Goal: Find specific page/section: Locate a particular part of the current website

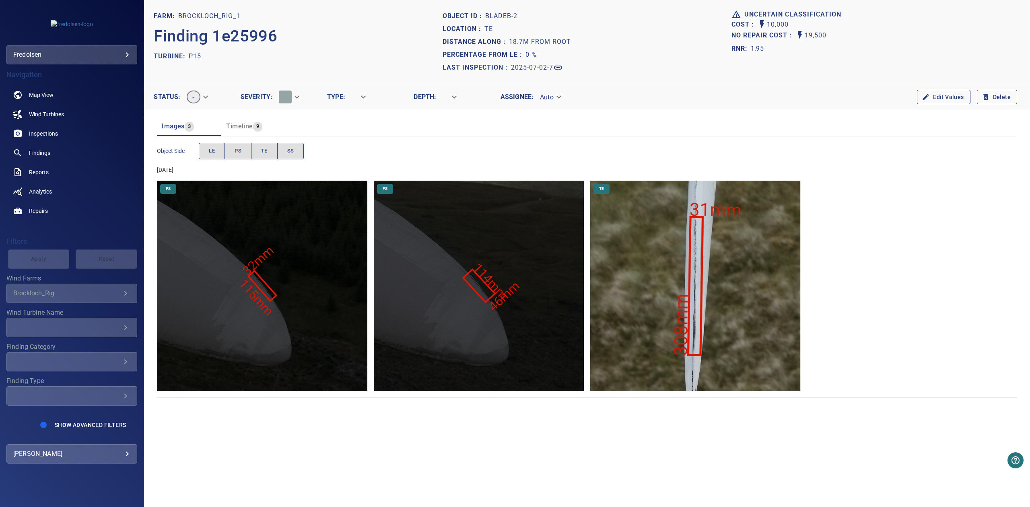
click at [712, 331] on img "Brockloch_Rig_1/P15/2025-07-02-7/2025-07-02-1/image8wp11.jpg" at bounding box center [695, 286] width 210 height 210
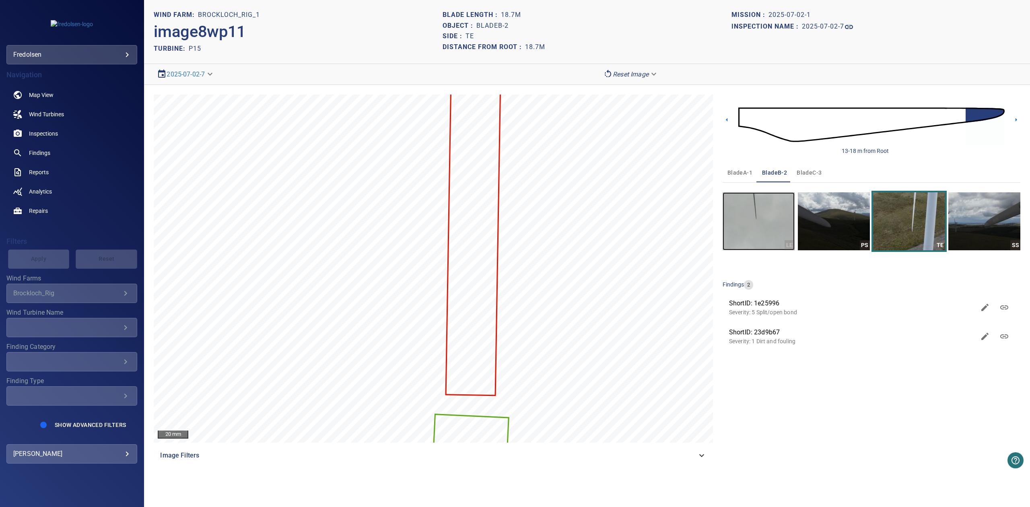
click at [772, 219] on img "button" at bounding box center [759, 221] width 72 height 58
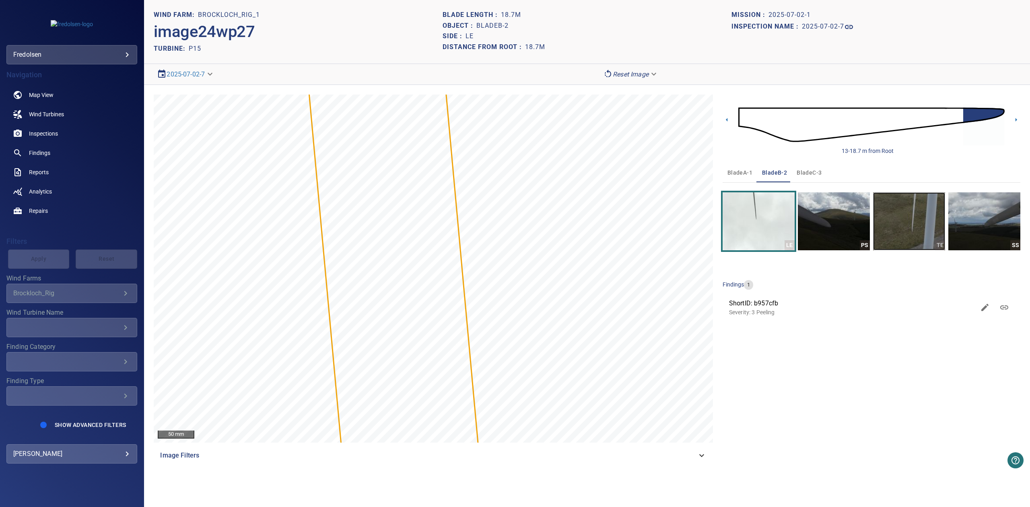
click at [923, 215] on img "button" at bounding box center [909, 221] width 72 height 58
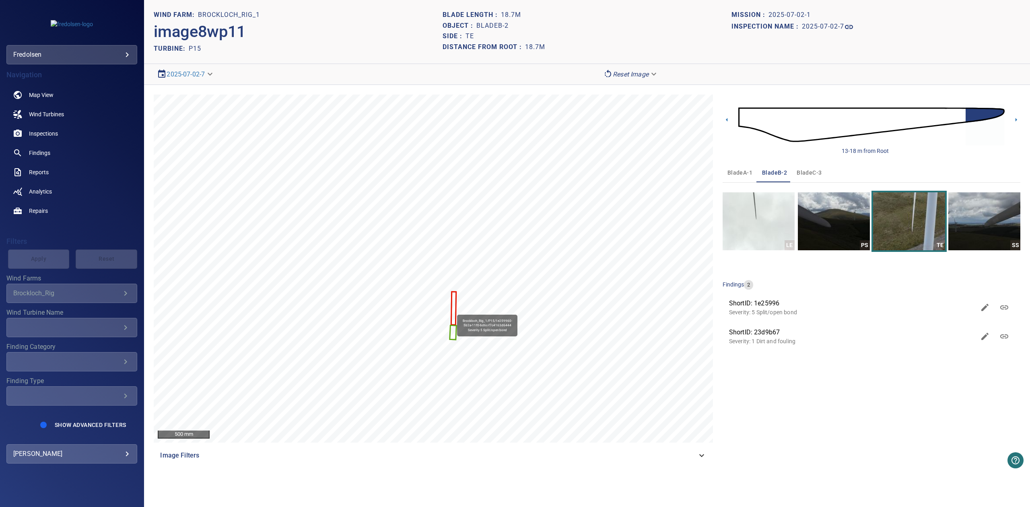
click at [456, 311] on div "Brockloch_Rig_1/P15/1e259960-5b2a-11f0-bd6c-f7c4163d6444 Severity 5 Split/open …" at bounding box center [433, 269] width 559 height 348
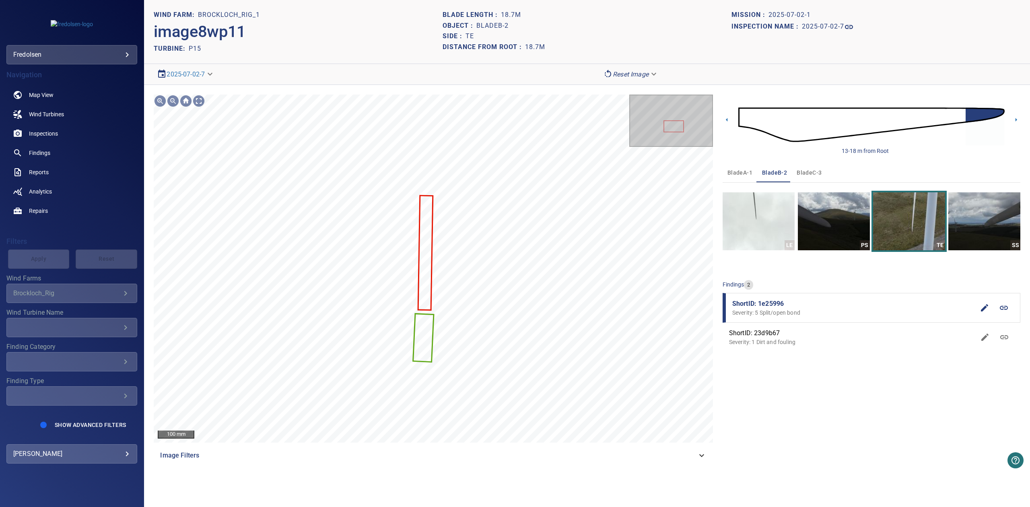
click at [1001, 311] on icon at bounding box center [1004, 308] width 10 height 10
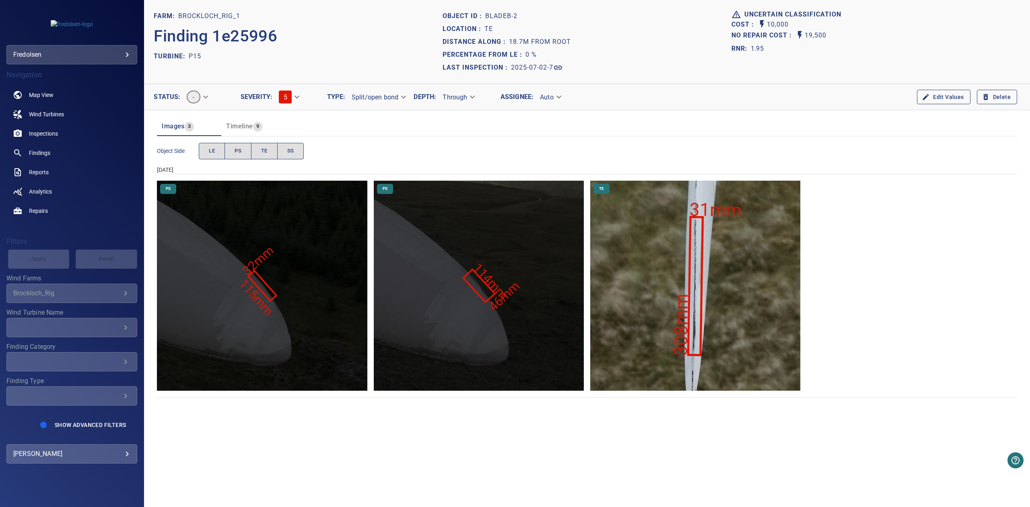
click at [670, 307] on img "Brockloch_Rig_1/P15/2025-07-02-7/2025-07-02-1/image8wp11.jpg" at bounding box center [695, 286] width 210 height 210
